Goal: Task Accomplishment & Management: Manage account settings

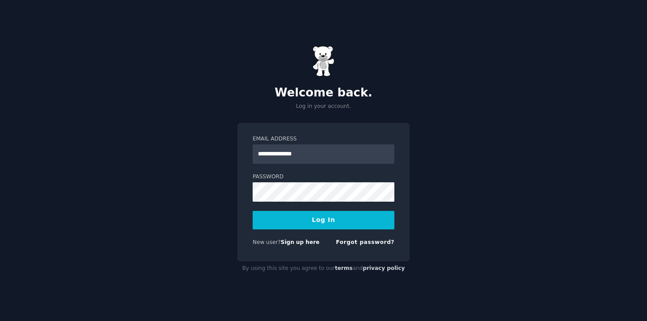
type input "**********"
click at [275, 217] on button "Log In" at bounding box center [324, 220] width 142 height 18
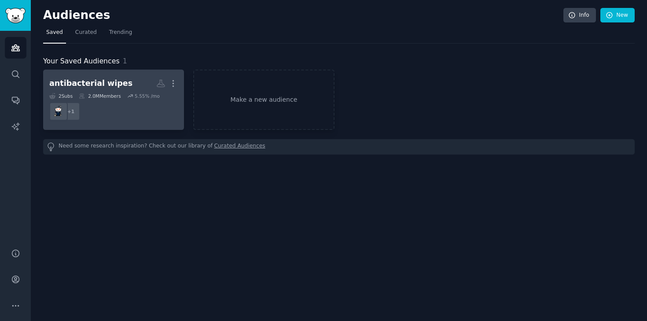
click at [123, 80] on h2 "antibacterial wipes More" at bounding box center [113, 83] width 129 height 15
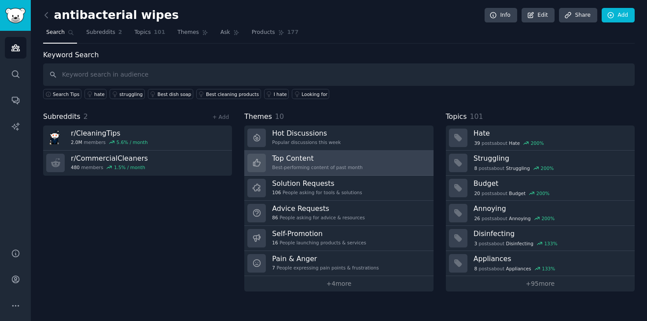
click at [365, 160] on link "Top Content Best-performing content of past month" at bounding box center [338, 163] width 189 height 25
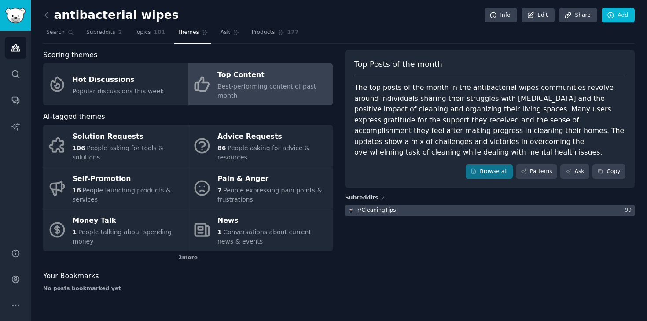
click at [397, 205] on div at bounding box center [490, 210] width 290 height 11
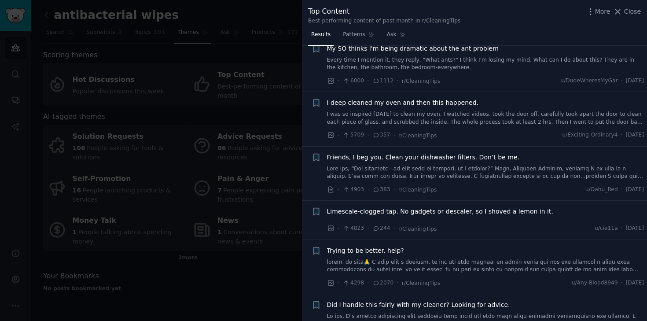
scroll to position [77, 0]
drag, startPoint x: 628, startPoint y: 15, endPoint x: 0, endPoint y: 151, distance: 642.2
click at [628, 15] on span "Close" at bounding box center [632, 11] width 17 height 9
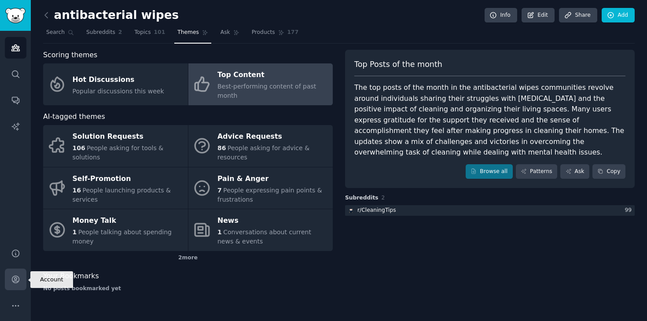
click at [11, 276] on icon "Sidebar" at bounding box center [15, 279] width 9 height 9
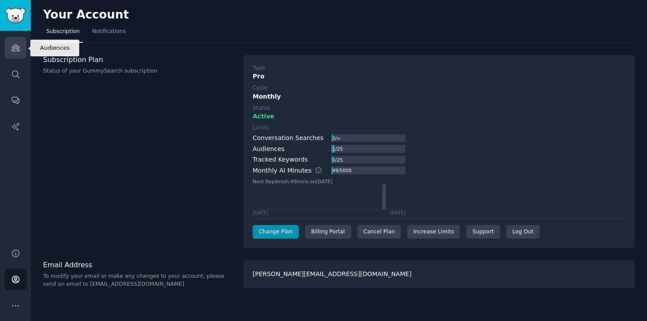
click at [19, 48] on icon "Sidebar" at bounding box center [15, 47] width 9 height 9
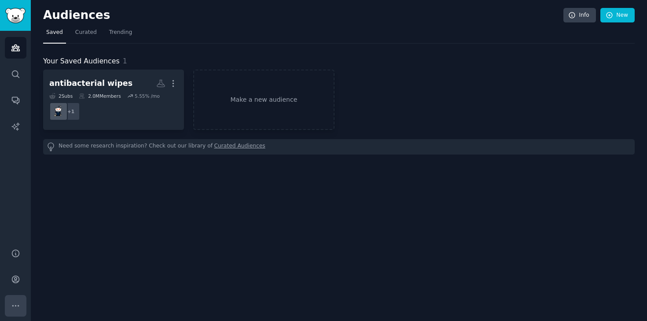
click at [16, 296] on button "More" at bounding box center [16, 306] width 22 height 22
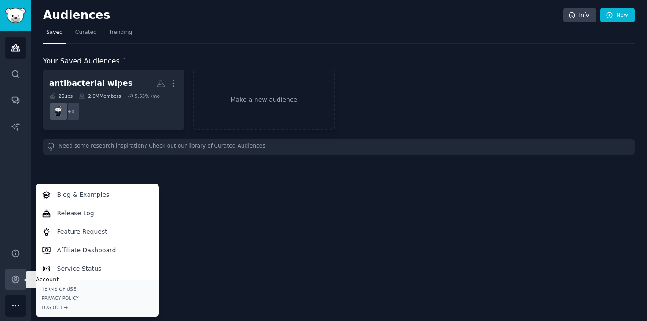
click at [10, 275] on link "Account" at bounding box center [16, 279] width 22 height 22
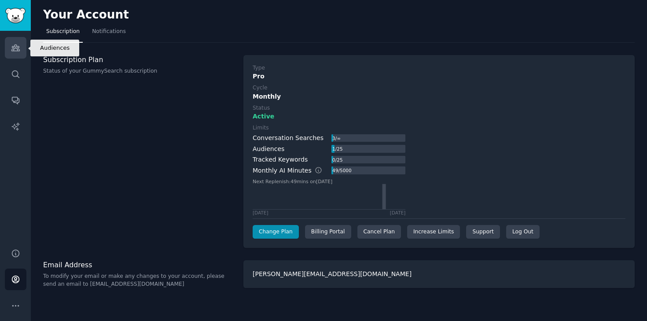
click at [16, 51] on icon "Sidebar" at bounding box center [15, 47] width 9 height 9
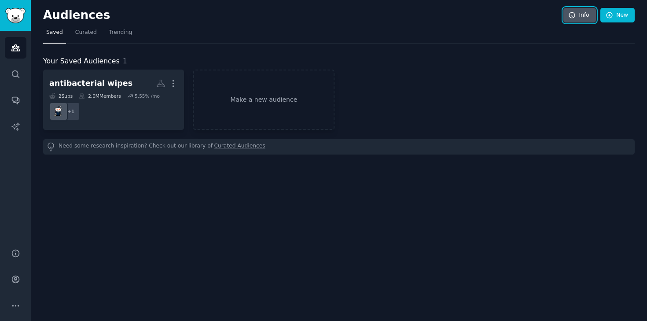
click at [588, 19] on link "Info" at bounding box center [579, 15] width 33 height 15
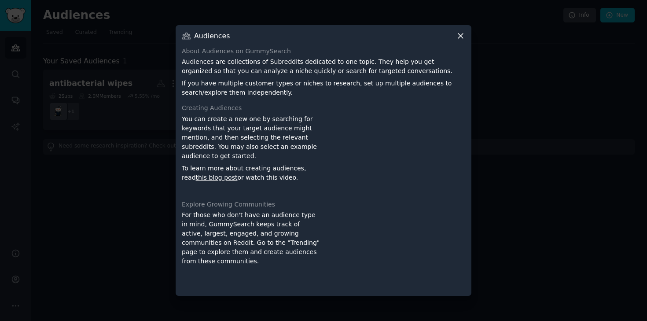
click at [457, 37] on icon at bounding box center [460, 35] width 9 height 9
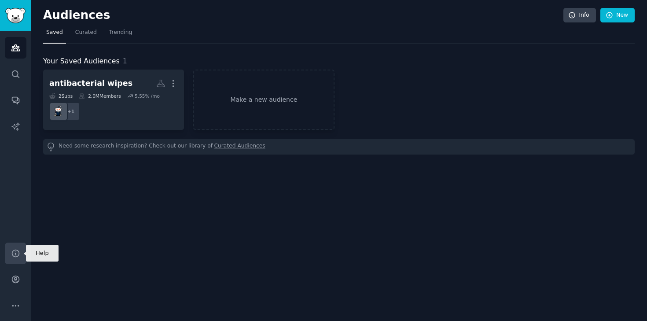
click at [19, 253] on icon "Sidebar" at bounding box center [15, 253] width 7 height 7
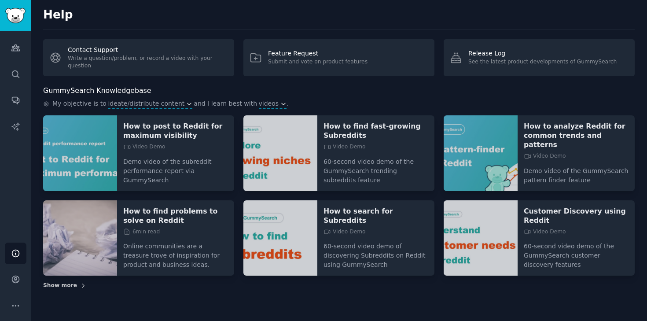
click at [59, 288] on span "Show more" at bounding box center [60, 286] width 34 height 8
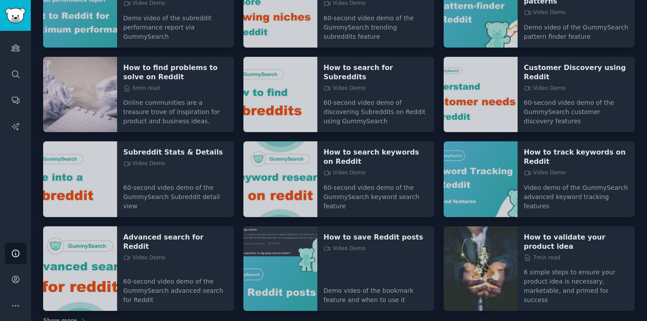
scroll to position [156, 0]
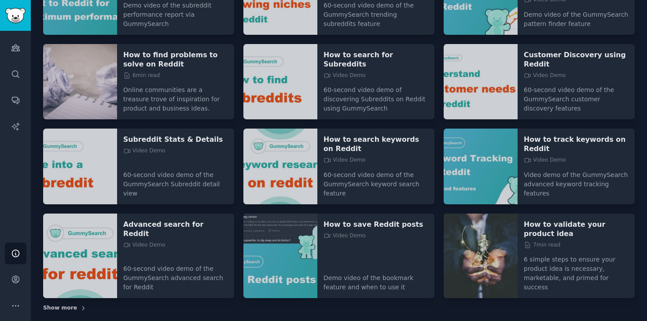
click at [69, 304] on span "Show more" at bounding box center [60, 308] width 34 height 8
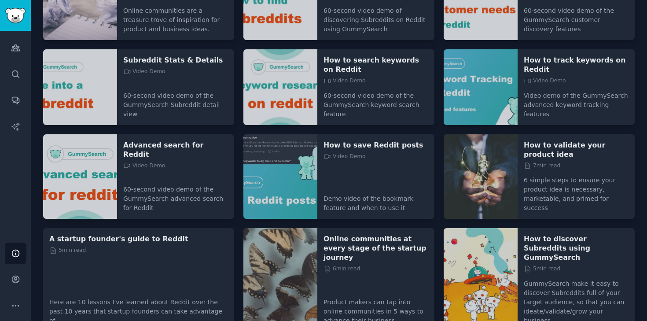
scroll to position [335, 0]
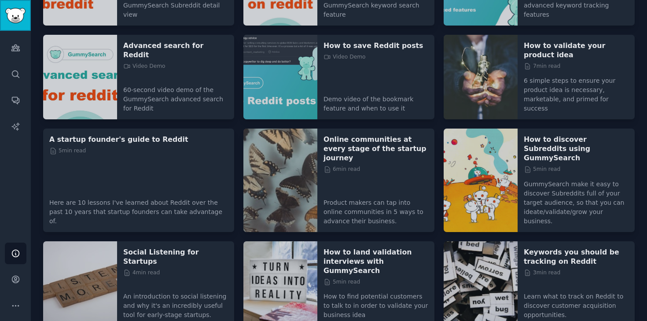
click at [15, 12] on img "Sidebar" at bounding box center [15, 15] width 20 height 15
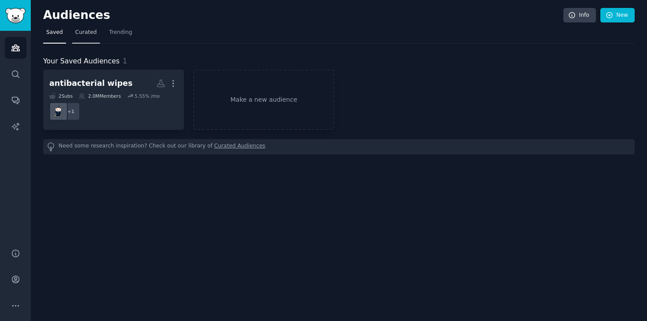
click at [78, 38] on link "Curated" at bounding box center [86, 35] width 28 height 18
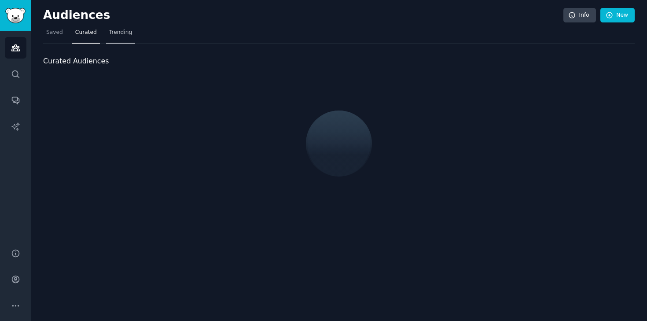
click at [117, 38] on link "Trending" at bounding box center [120, 35] width 29 height 18
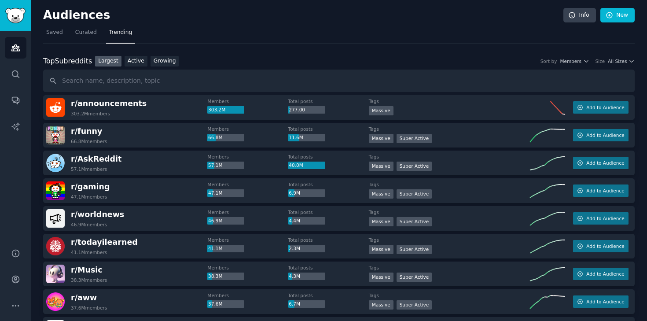
click at [118, 83] on input "text" at bounding box center [338, 81] width 591 height 22
type input "custodians"
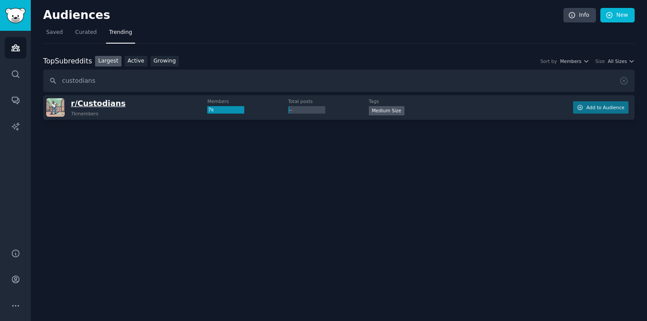
click at [90, 102] on span "r/ Custodians" at bounding box center [98, 103] width 55 height 9
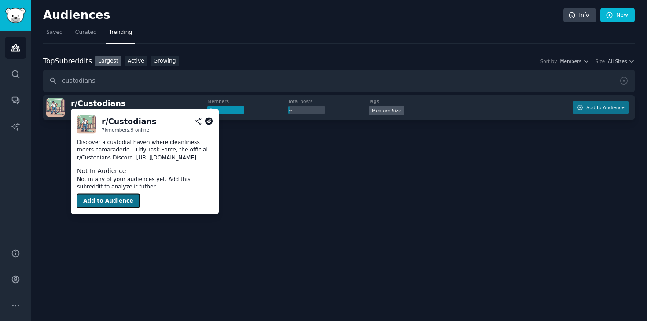
click at [107, 201] on button "Add to Audience" at bounding box center [108, 201] width 62 height 14
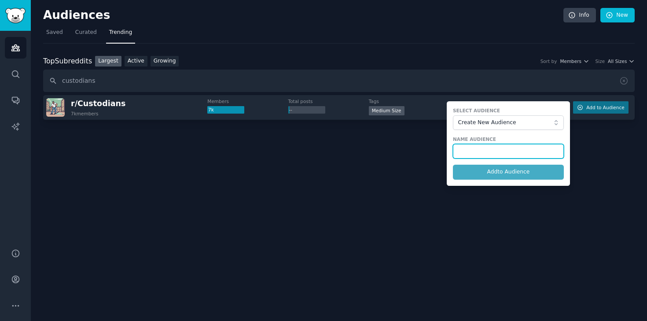
click at [469, 152] on input "text" at bounding box center [508, 151] width 111 height 15
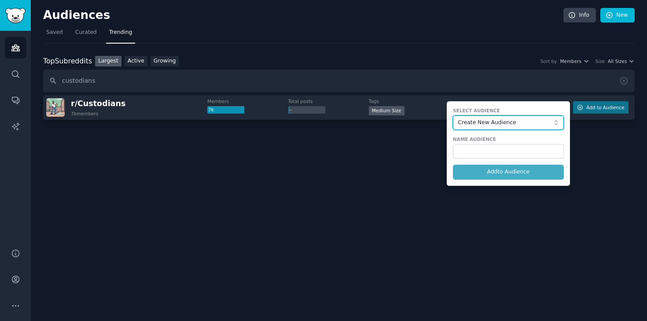
click at [484, 121] on span "Create New Audience" at bounding box center [506, 123] width 96 height 8
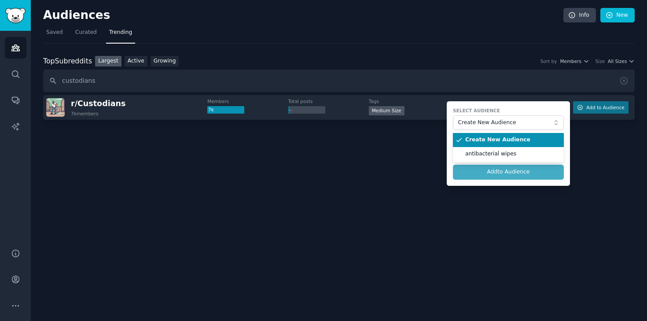
click at [506, 111] on label "Select Audience" at bounding box center [508, 110] width 111 height 6
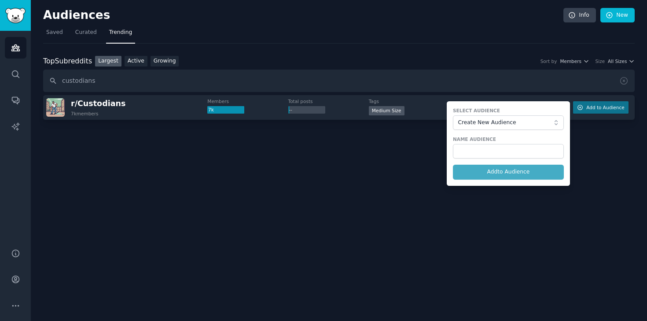
click at [355, 177] on div "Audiences Info New Saved Curated Trending Top Subreddits Top Subreddits Largest…" at bounding box center [339, 160] width 616 height 321
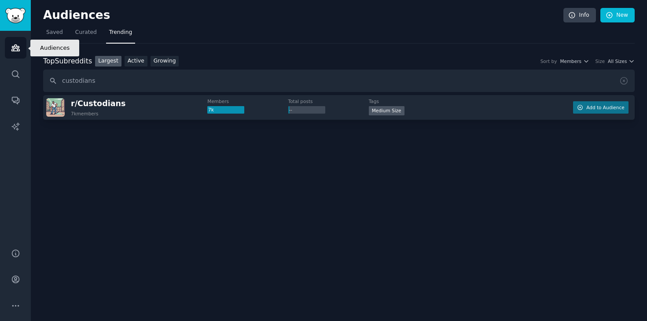
click at [17, 53] on link "Audiences" at bounding box center [16, 48] width 22 height 22
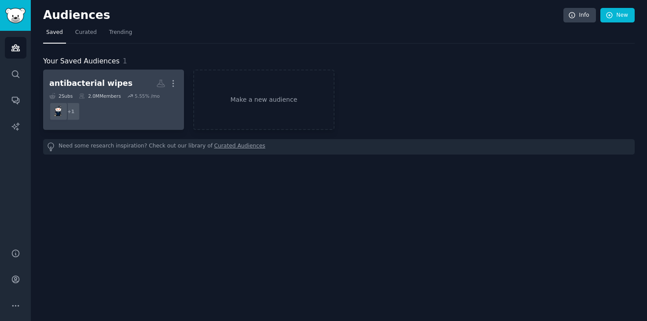
click at [97, 77] on h2 "antibacterial wipes More" at bounding box center [113, 83] width 129 height 15
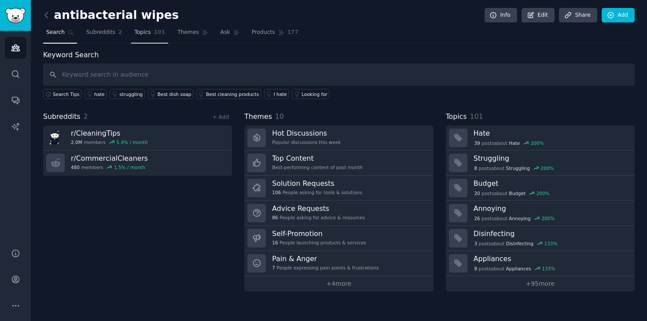
click at [151, 36] on link "Topics 101" at bounding box center [149, 35] width 37 height 18
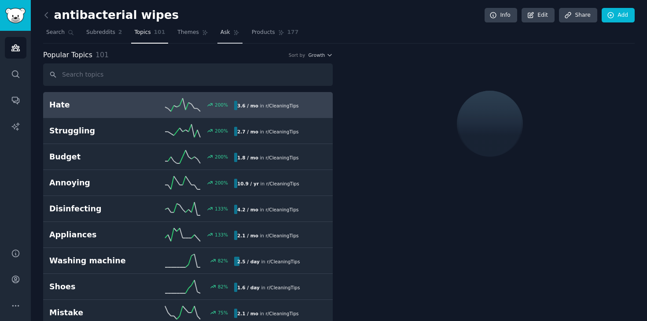
click at [229, 36] on link "Ask" at bounding box center [229, 35] width 25 height 18
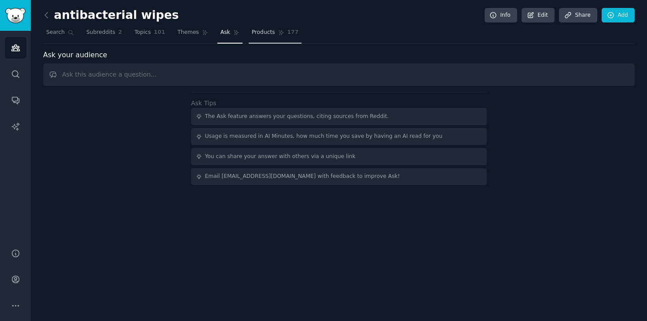
click at [258, 34] on span "Products" at bounding box center [263, 33] width 23 height 8
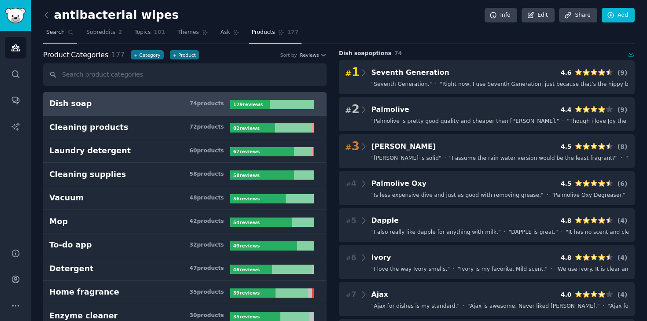
click at [59, 33] on span "Search" at bounding box center [55, 33] width 18 height 8
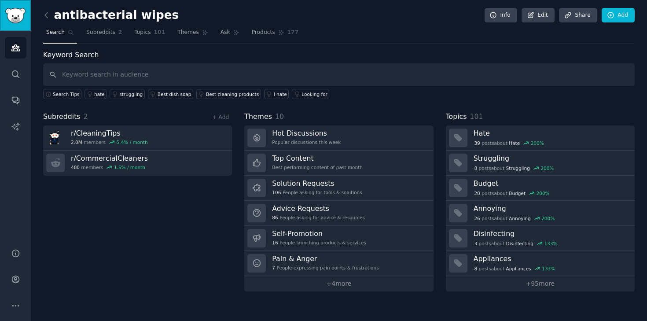
click at [19, 15] on img "Sidebar" at bounding box center [15, 15] width 20 height 15
